Goal: Information Seeking & Learning: Find specific fact

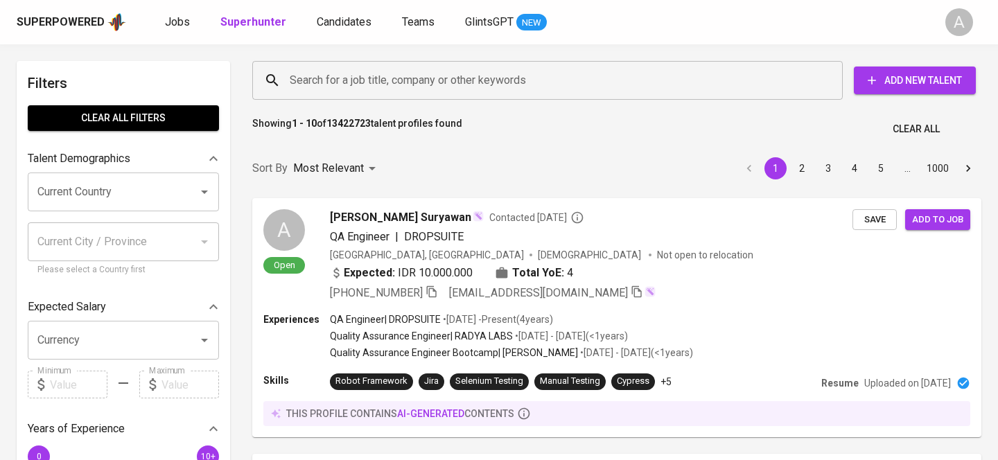
click at [431, 74] on input "Search for a job title, company or other keywords" at bounding box center [550, 80] width 529 height 26
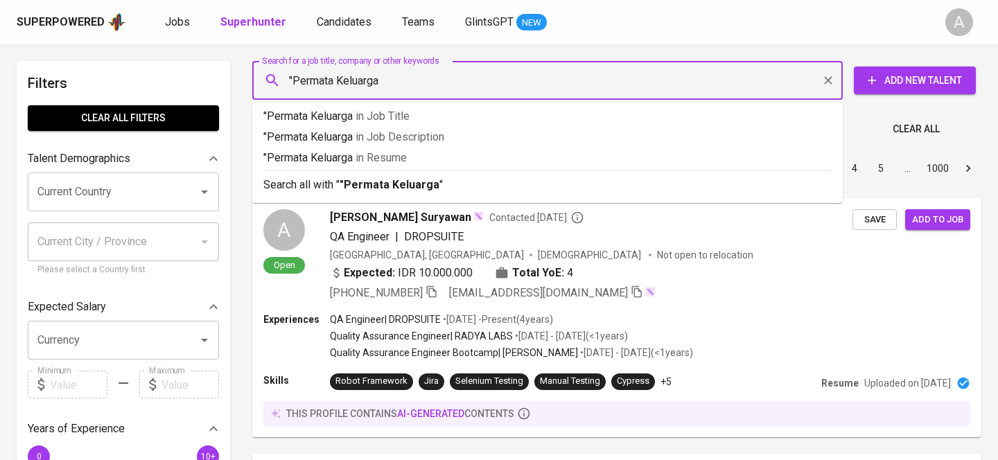
type input ""Permata Keluarga""
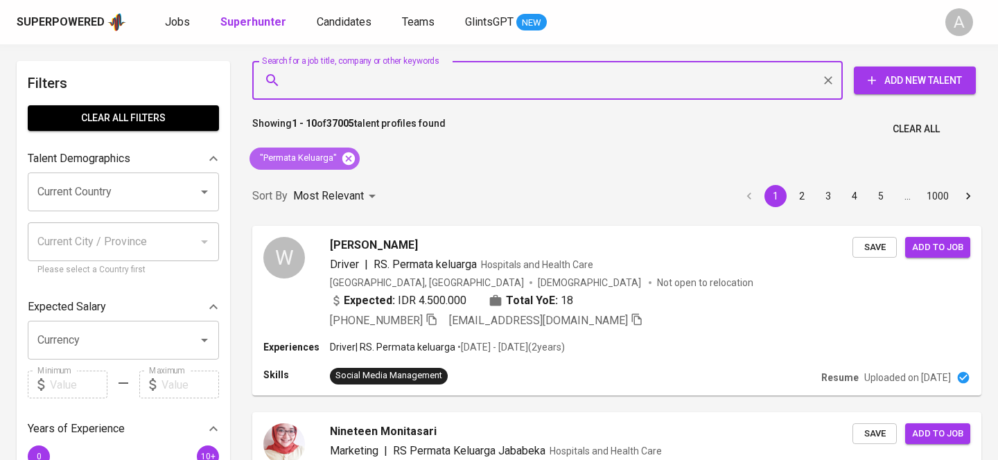
click at [347, 153] on icon at bounding box center [348, 158] width 12 height 12
click at [390, 82] on input "Search for a job title, company or other keywords" at bounding box center [550, 80] width 529 height 26
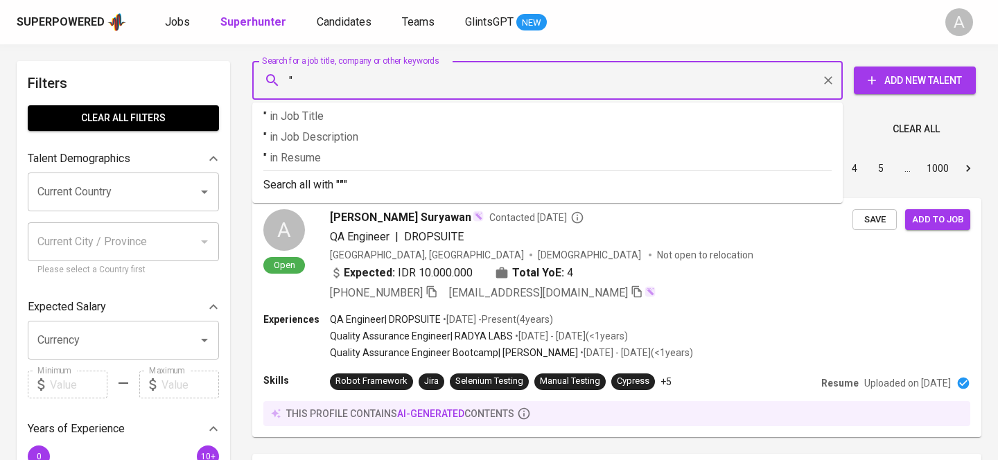
paste input "RS Permata Keluarga Karawang"
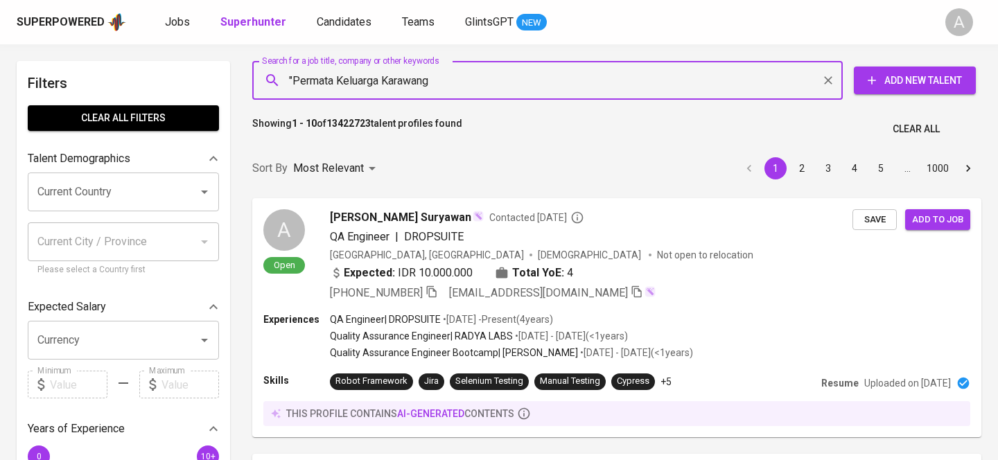
type input ""Permata Keluarga Karawang""
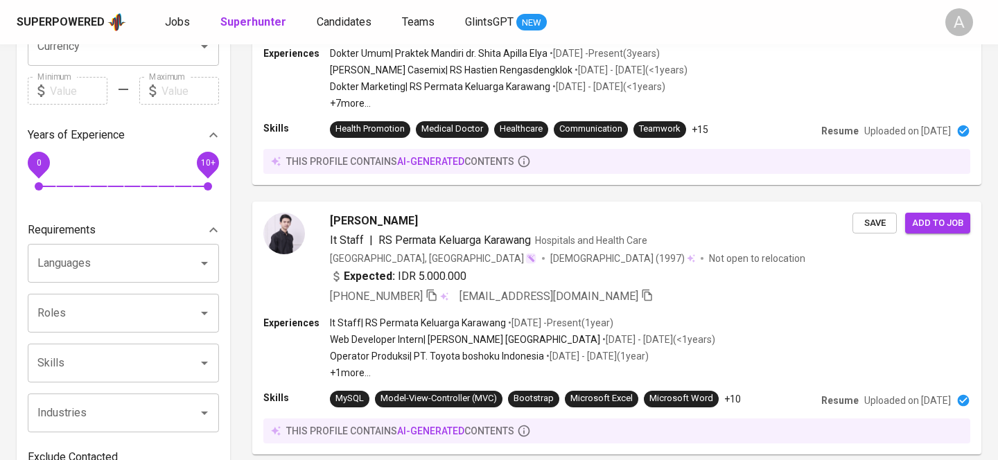
scroll to position [312, 0]
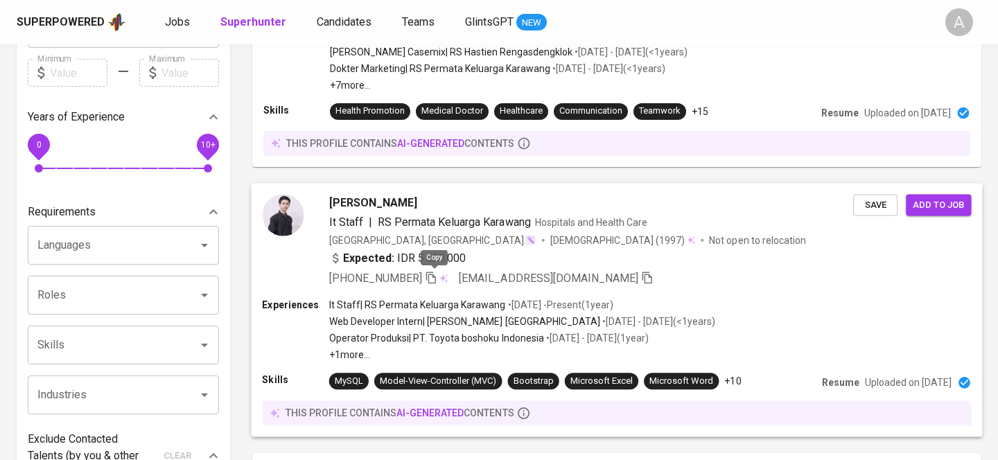
click at [436, 276] on icon "button" at bounding box center [431, 278] width 10 height 12
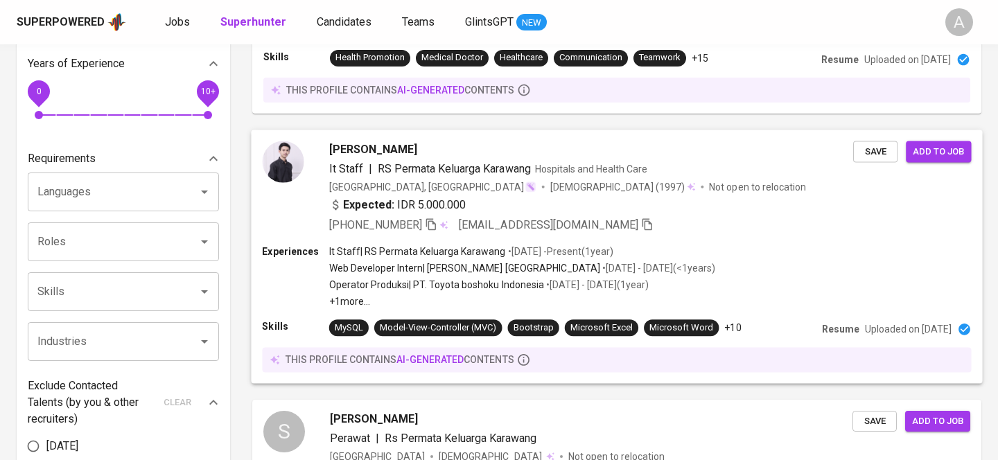
scroll to position [467, 0]
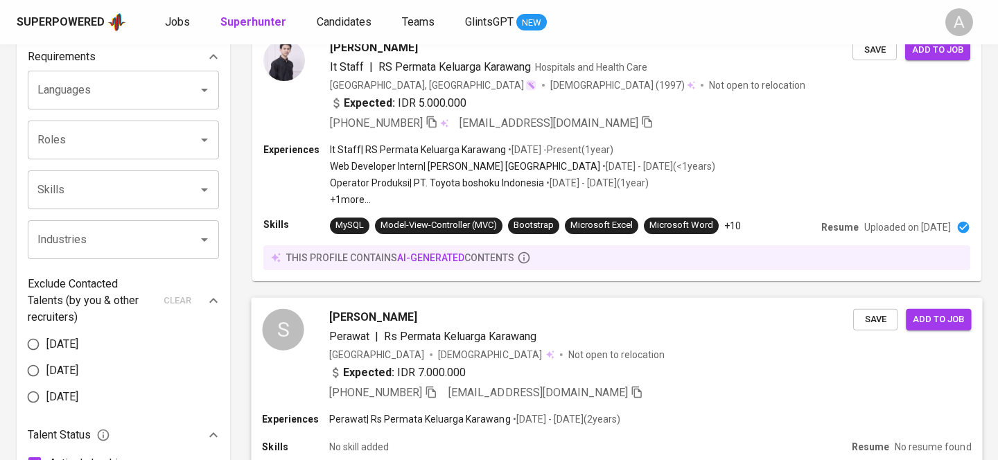
click at [423, 382] on div "Expected: IDR 7.000.000" at bounding box center [591, 375] width 524 height 20
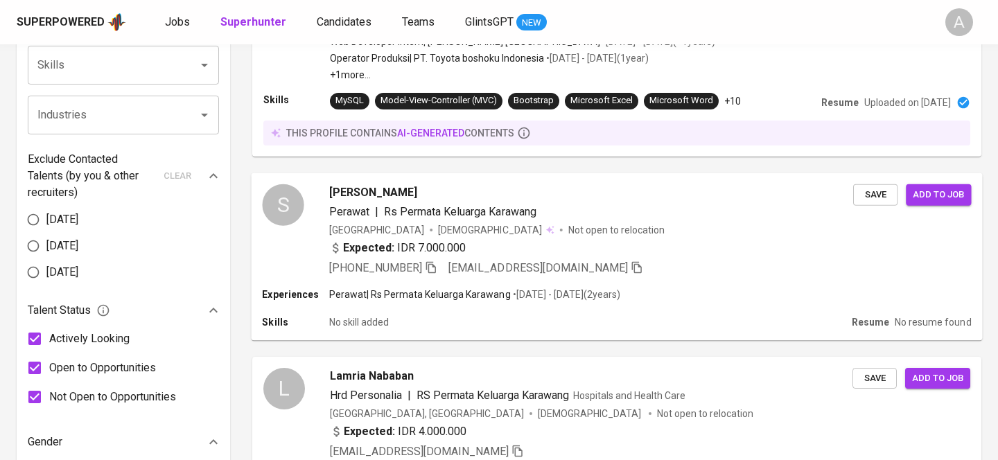
scroll to position [692, 0]
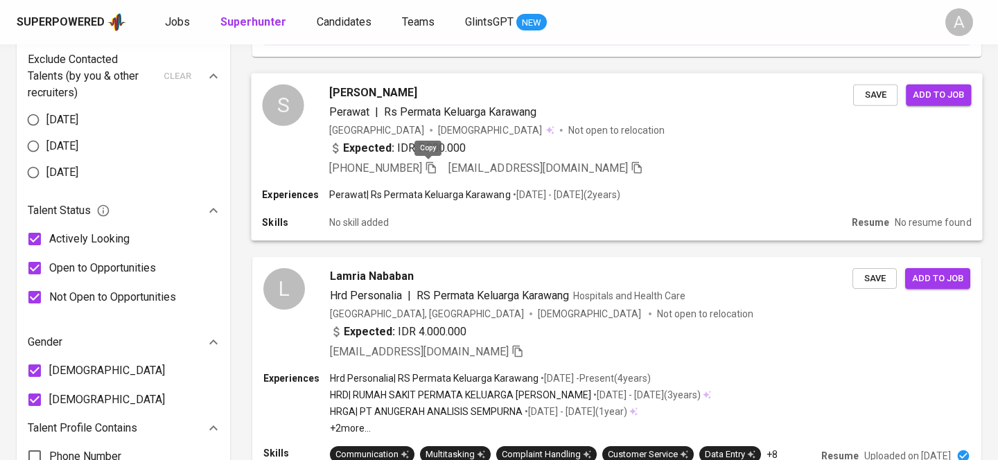
click at [426, 167] on icon "button" at bounding box center [431, 167] width 12 height 12
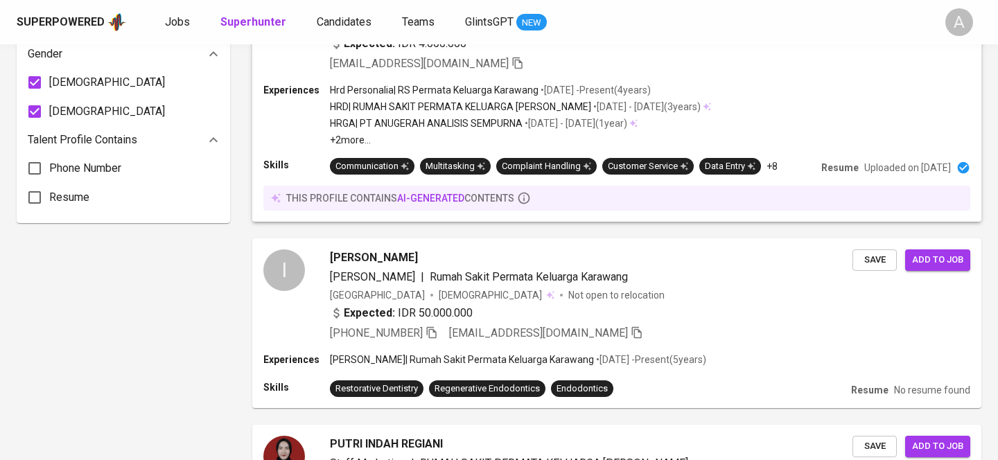
scroll to position [1013, 0]
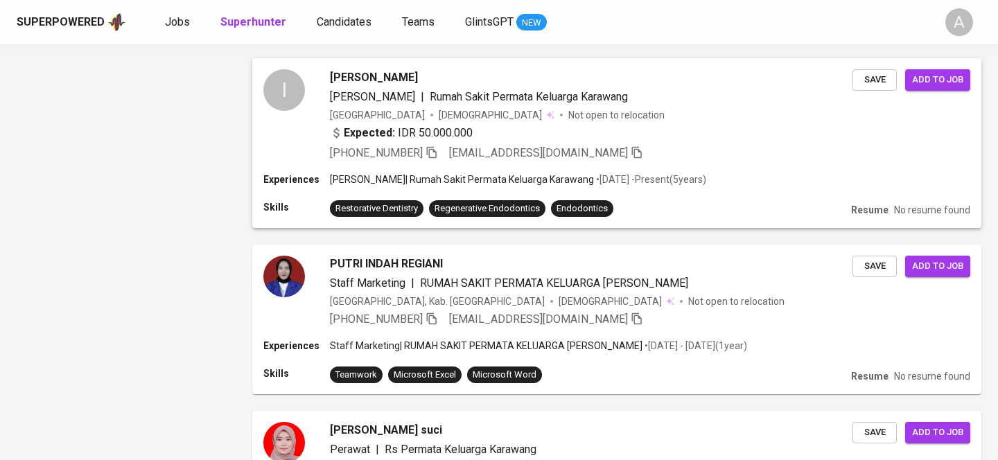
scroll to position [1215, 0]
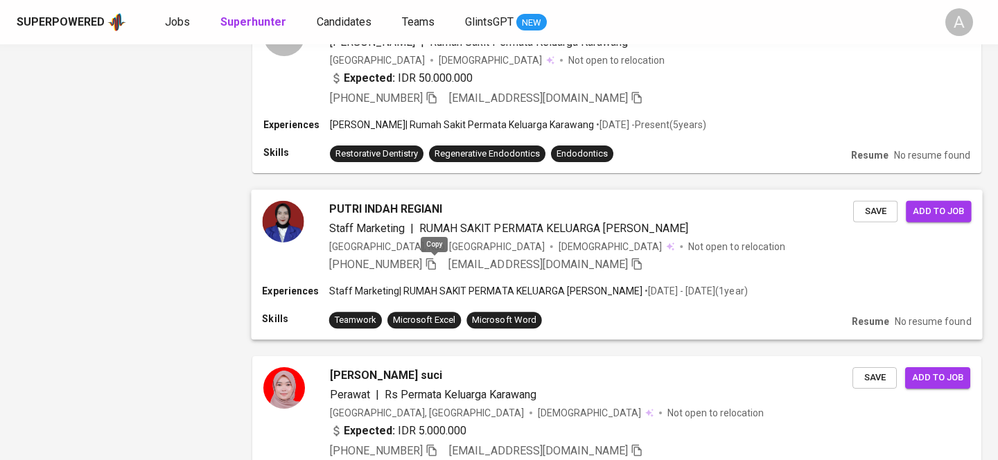
click at [435, 260] on icon "button" at bounding box center [431, 264] width 12 height 12
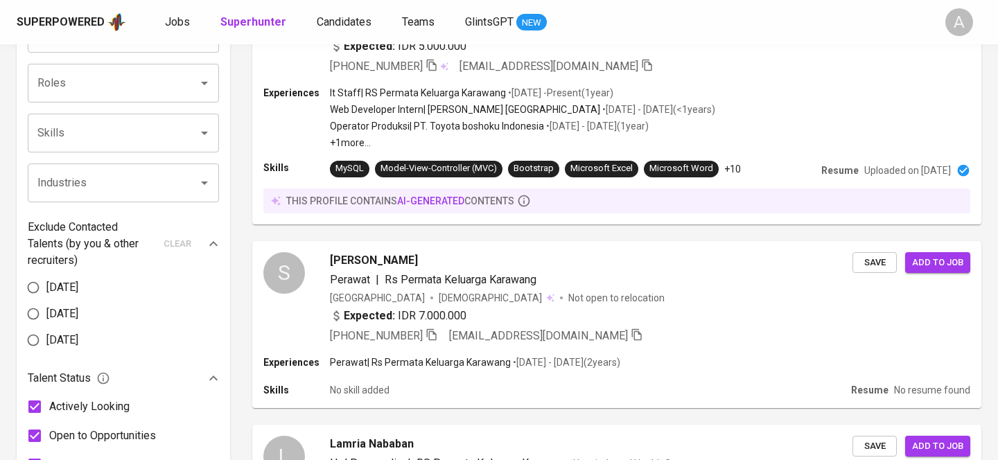
scroll to position [0, 0]
